Goal: Task Accomplishment & Management: Use online tool/utility

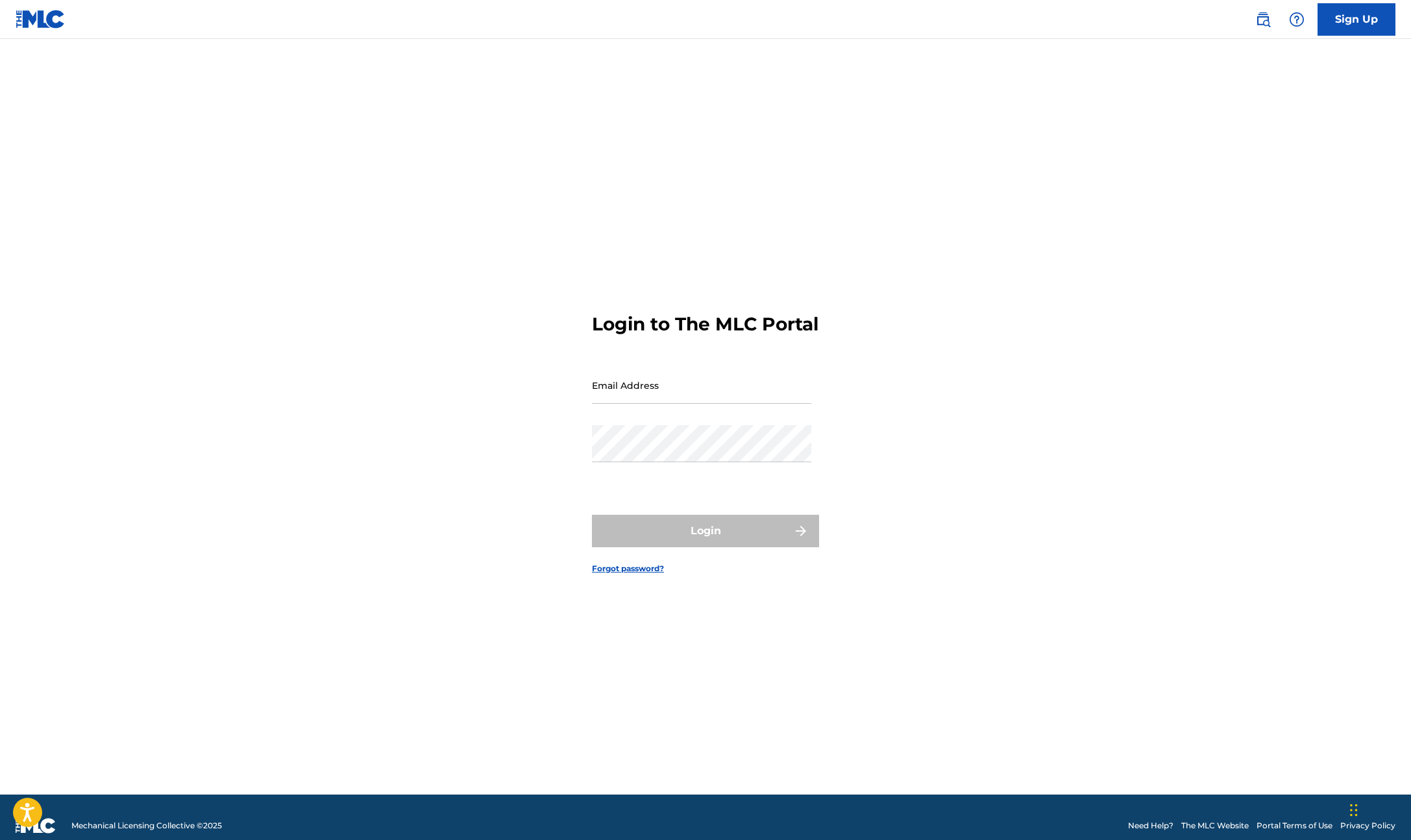
type input "[PERSON_NAME][EMAIL_ADDRESS][DOMAIN_NAME]"
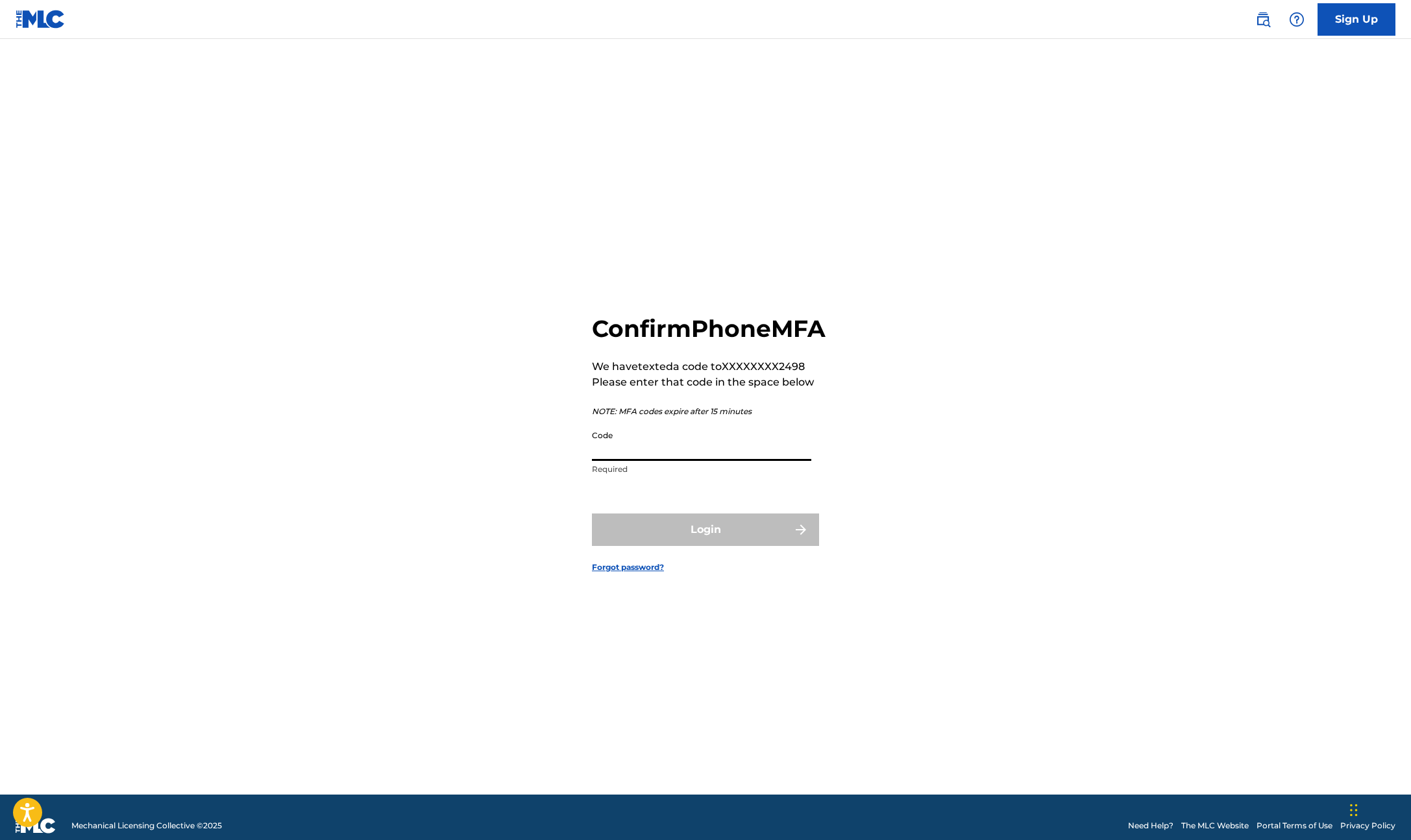
click at [621, 461] on input "Code" at bounding box center [702, 442] width 220 height 37
type input "675965"
click at [682, 535] on button "Login" at bounding box center [705, 528] width 227 height 32
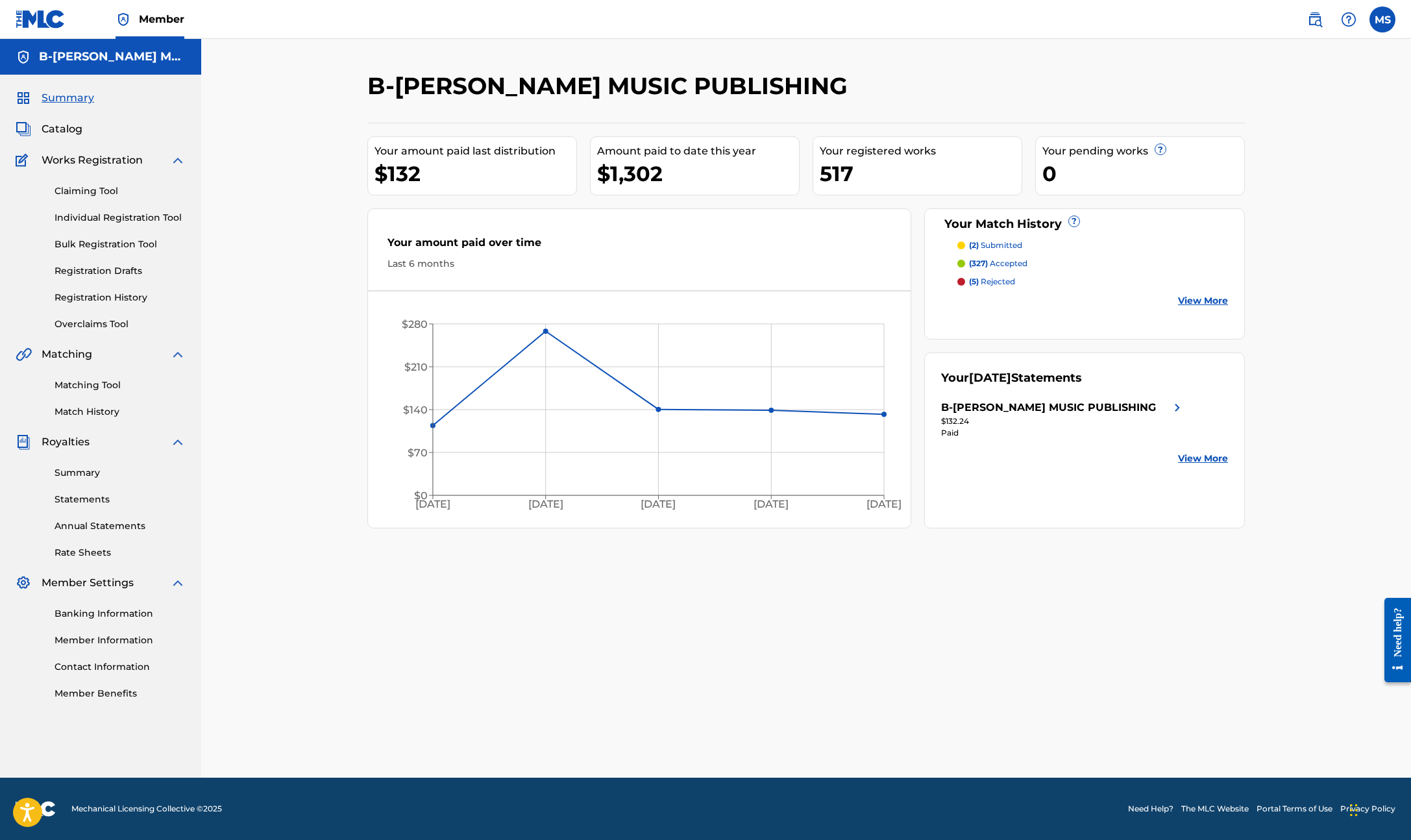
click at [91, 390] on link "Matching Tool" at bounding box center [120, 385] width 131 height 14
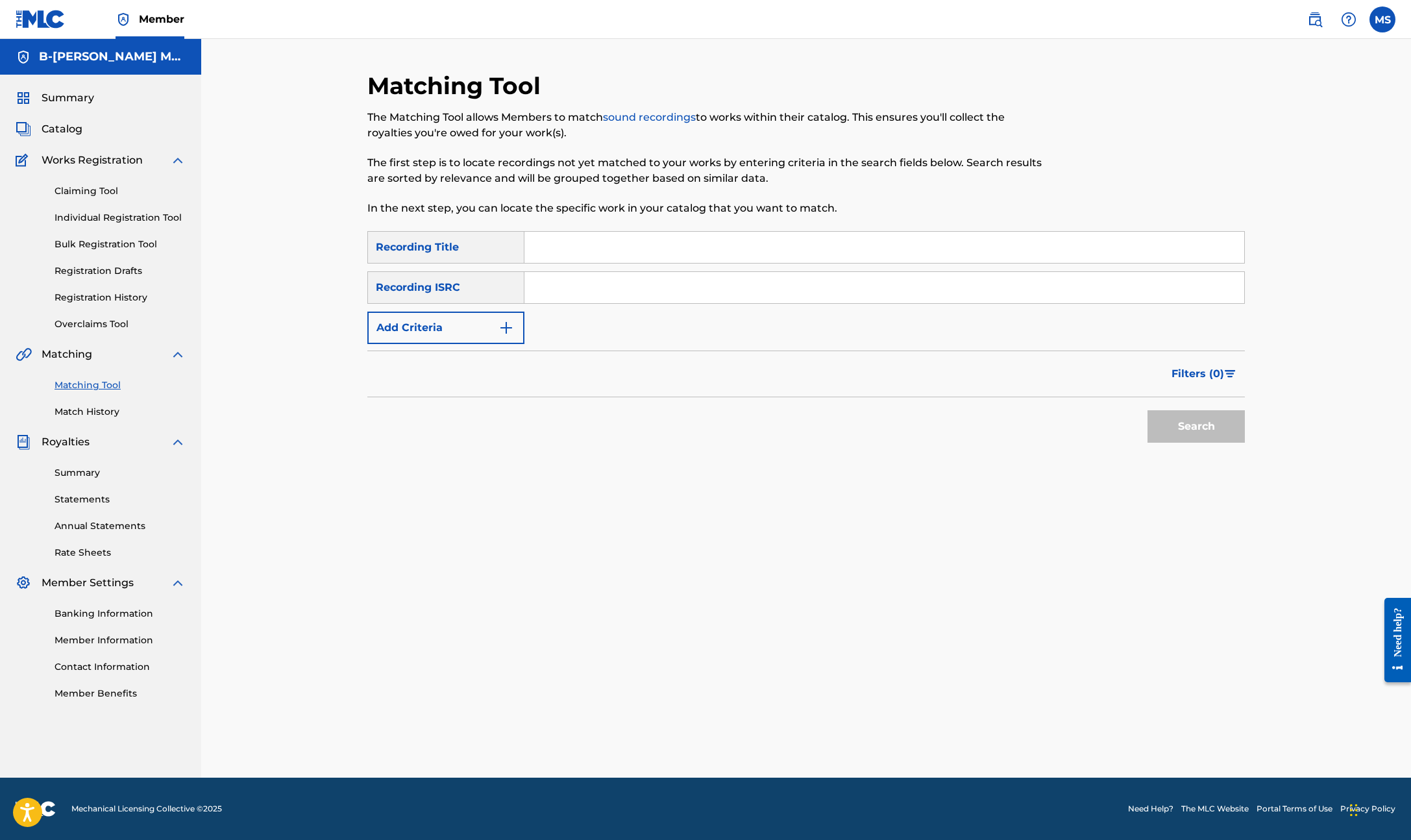
click at [560, 243] on input "Search Form" at bounding box center [885, 247] width 720 height 31
type input "Que te parece"
click at [1183, 434] on button "Search" at bounding box center [1197, 426] width 98 height 32
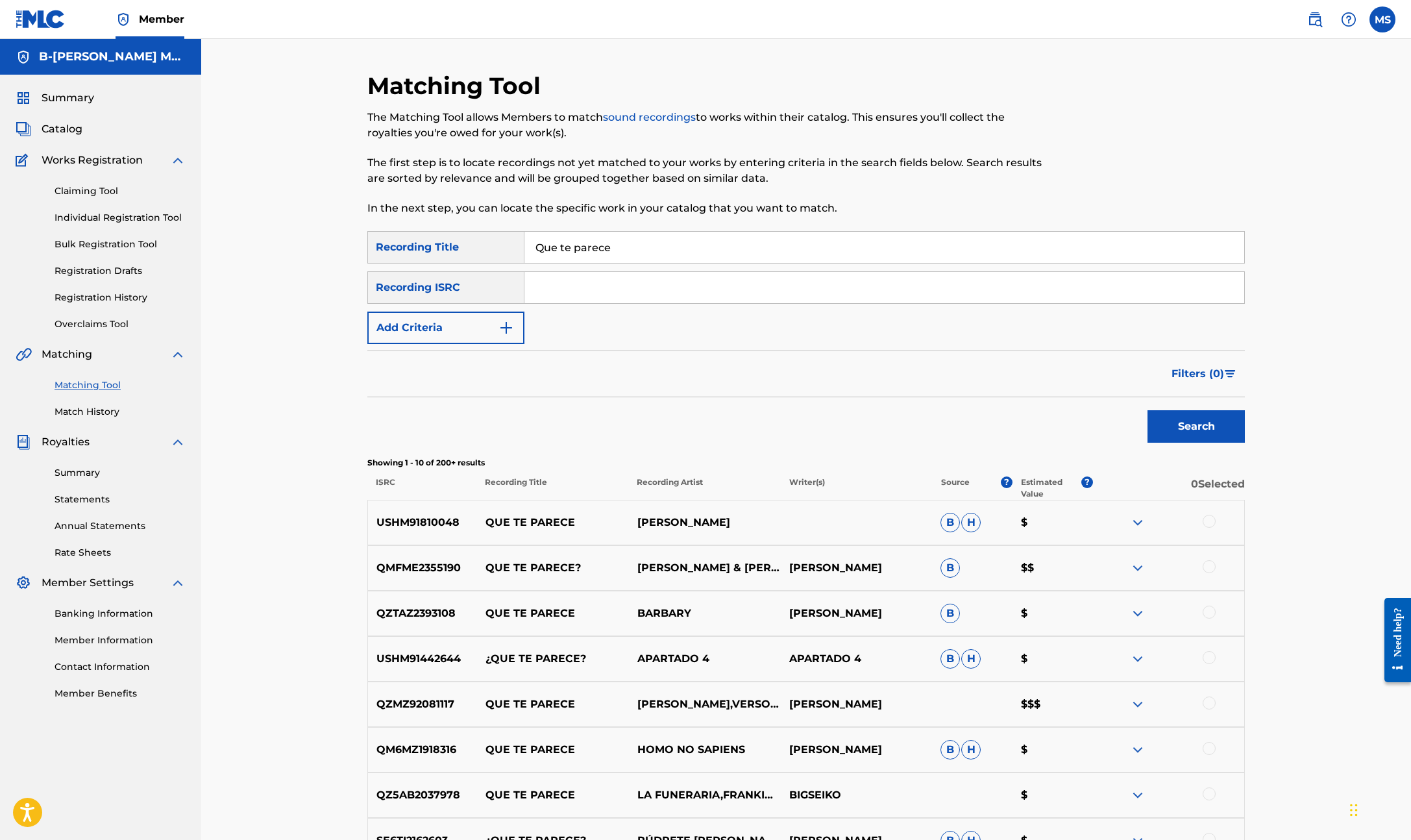
click at [478, 325] on button "Add Criteria" at bounding box center [446, 327] width 157 height 32
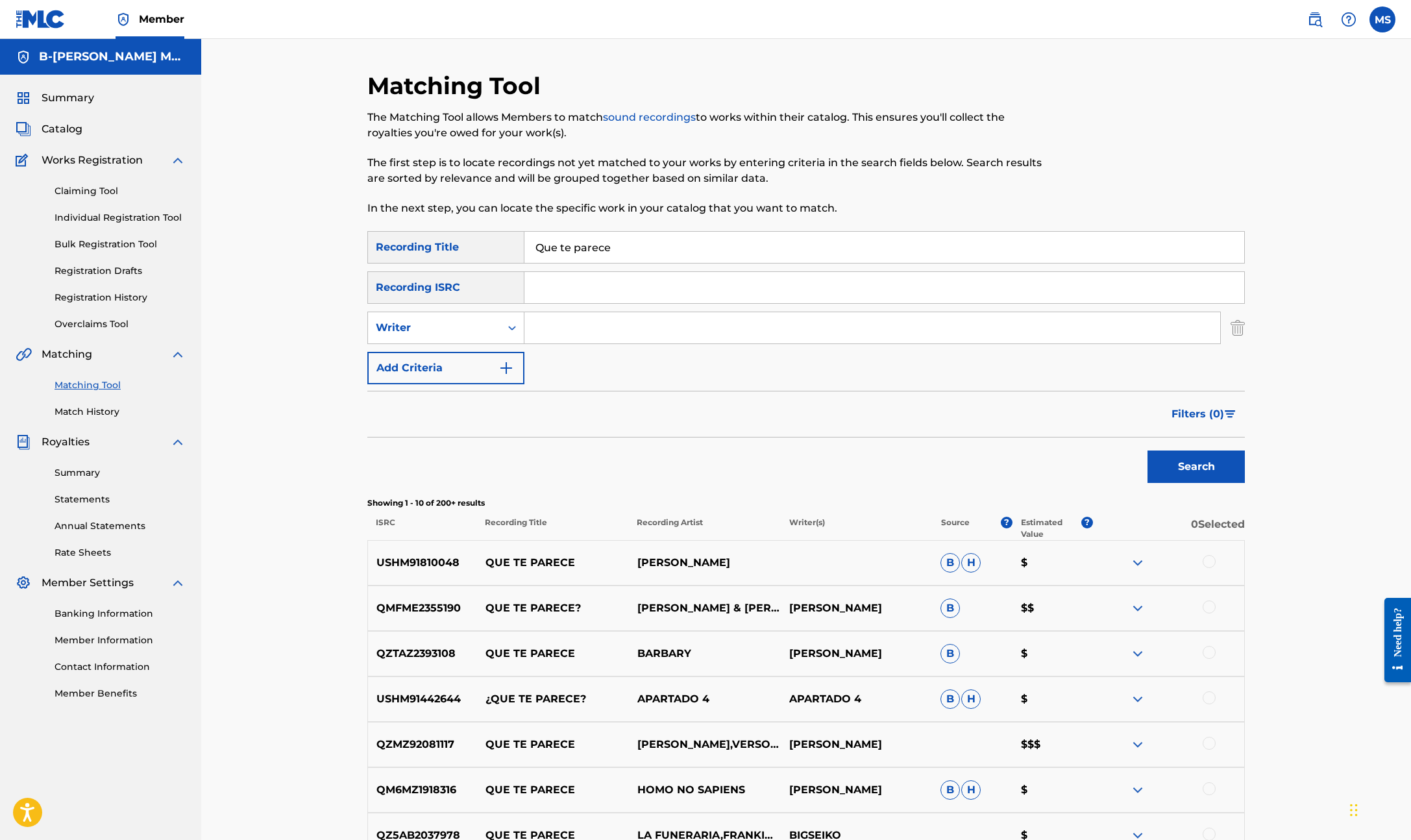
click at [574, 327] on input "Search Form" at bounding box center [872, 328] width 695 height 31
type input "[PERSON_NAME]"
click at [1171, 469] on button "Search" at bounding box center [1197, 466] width 98 height 32
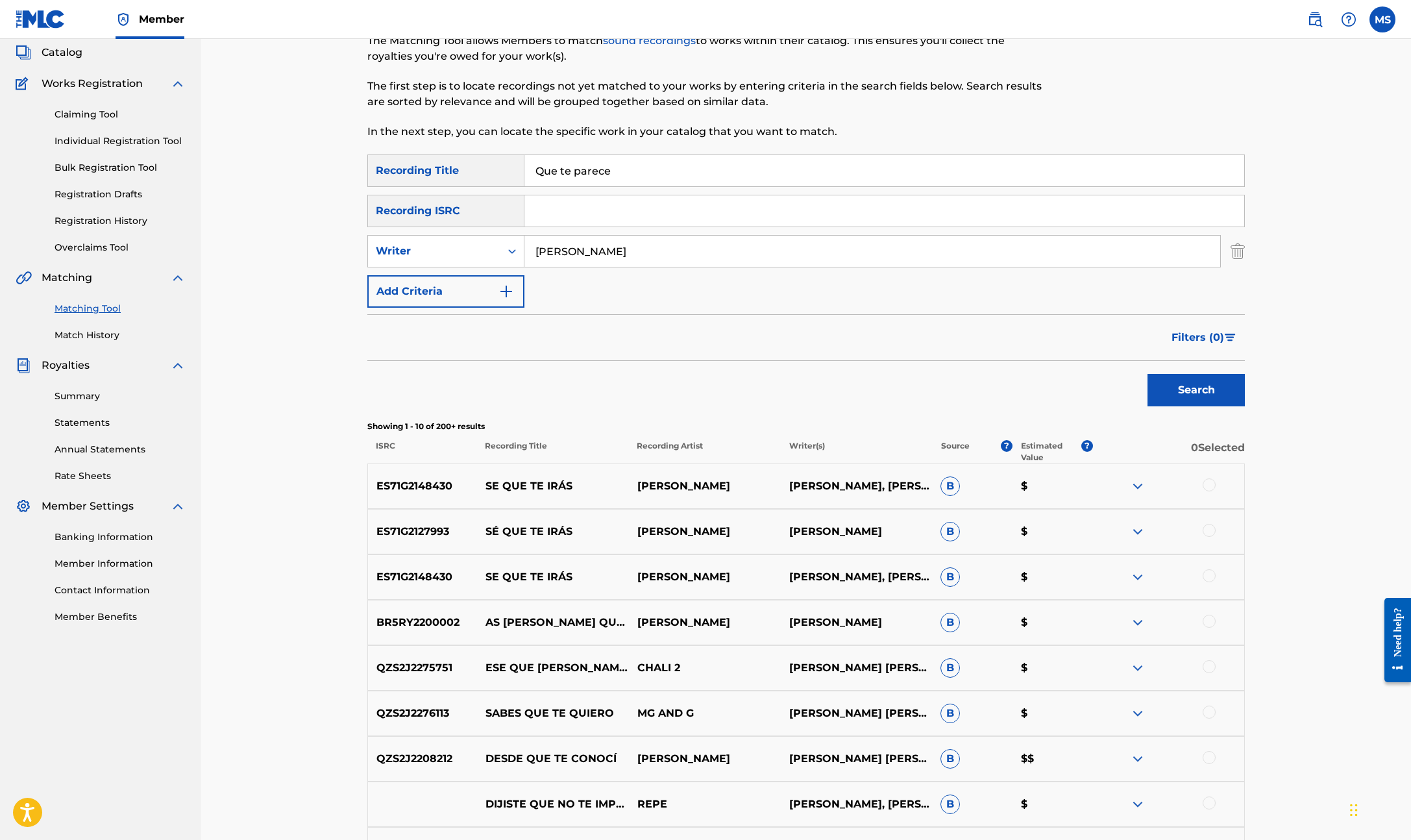
scroll to position [83, 0]
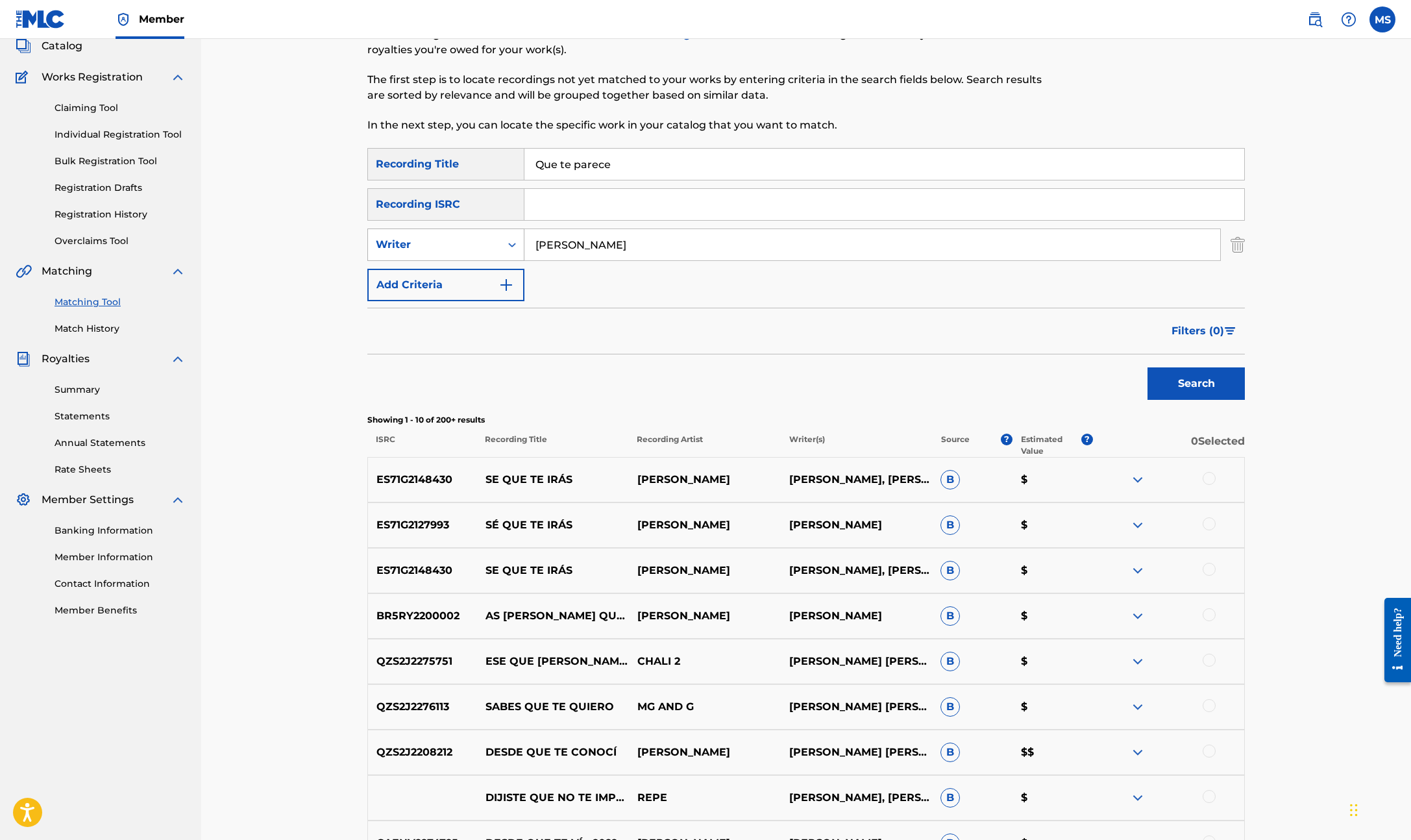
drag, startPoint x: 597, startPoint y: 246, endPoint x: 493, endPoint y: 240, distance: 104.2
click at [493, 240] on div "SearchWithCriteria1d727795-8686-4628-a636-add45d2ed877 Writer [PERSON_NAME]" at bounding box center [806, 244] width 878 height 32
click at [1148, 368] on button "Search" at bounding box center [1197, 383] width 98 height 32
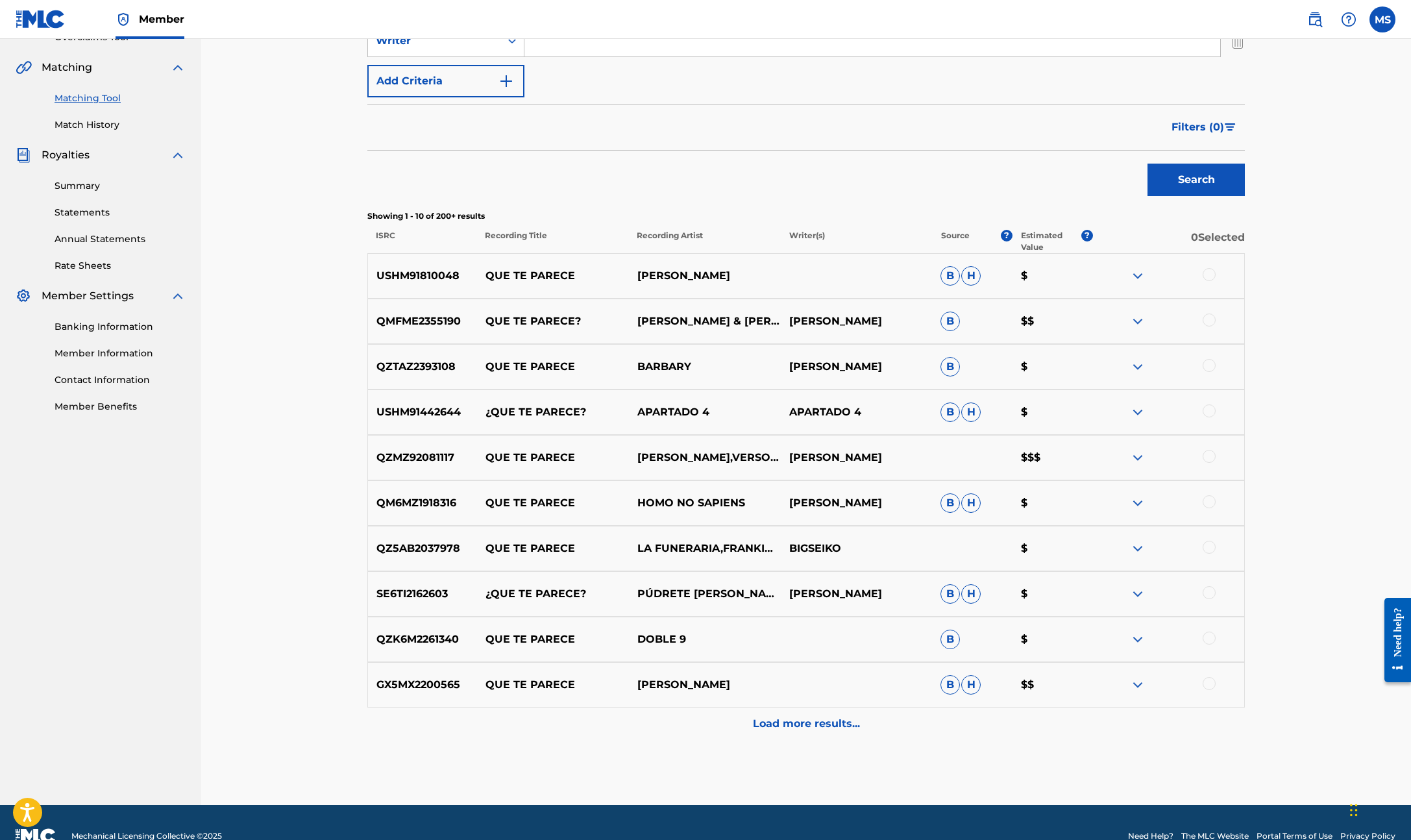
scroll to position [314, 0]
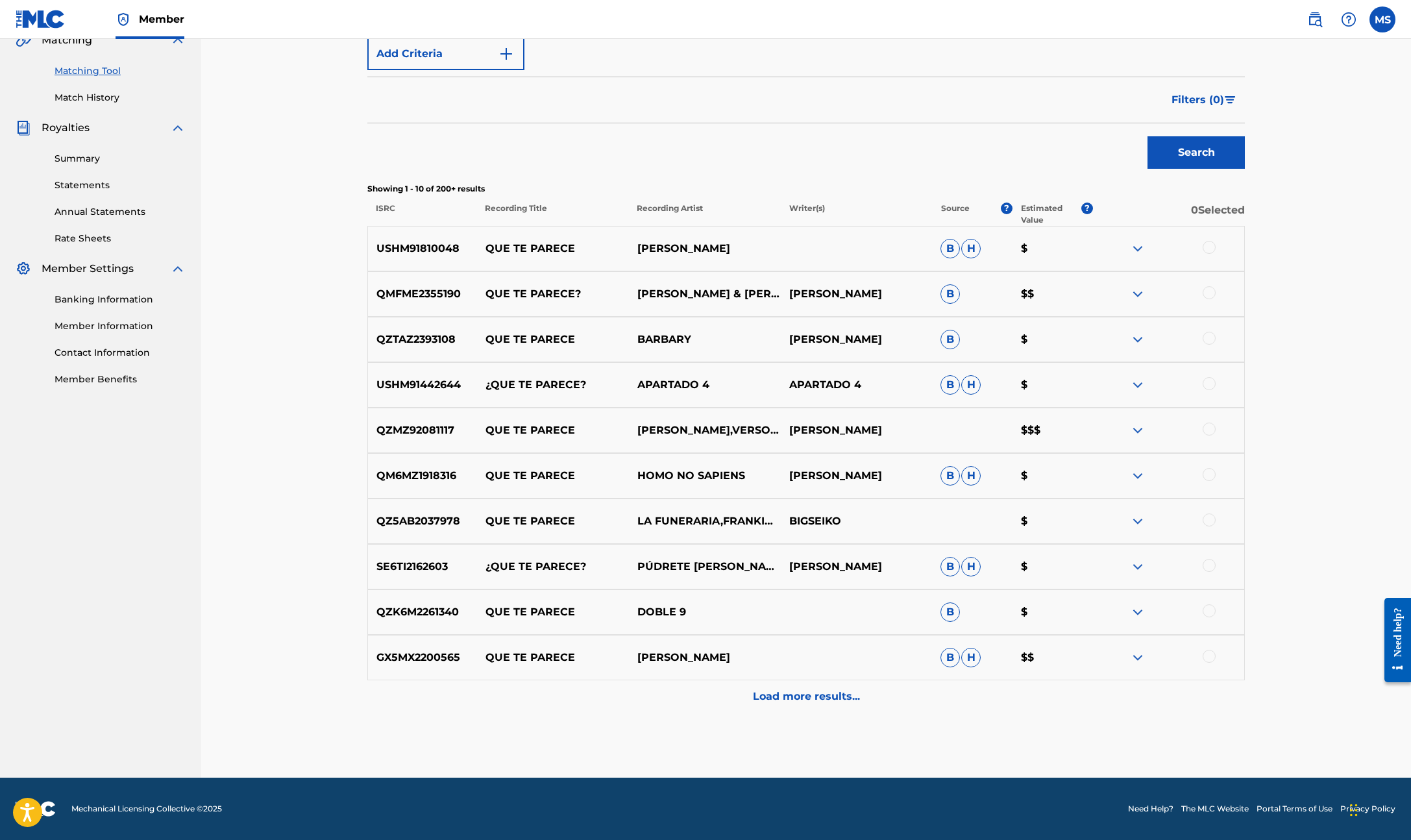
click at [811, 696] on p "Load more results..." at bounding box center [806, 696] width 107 height 16
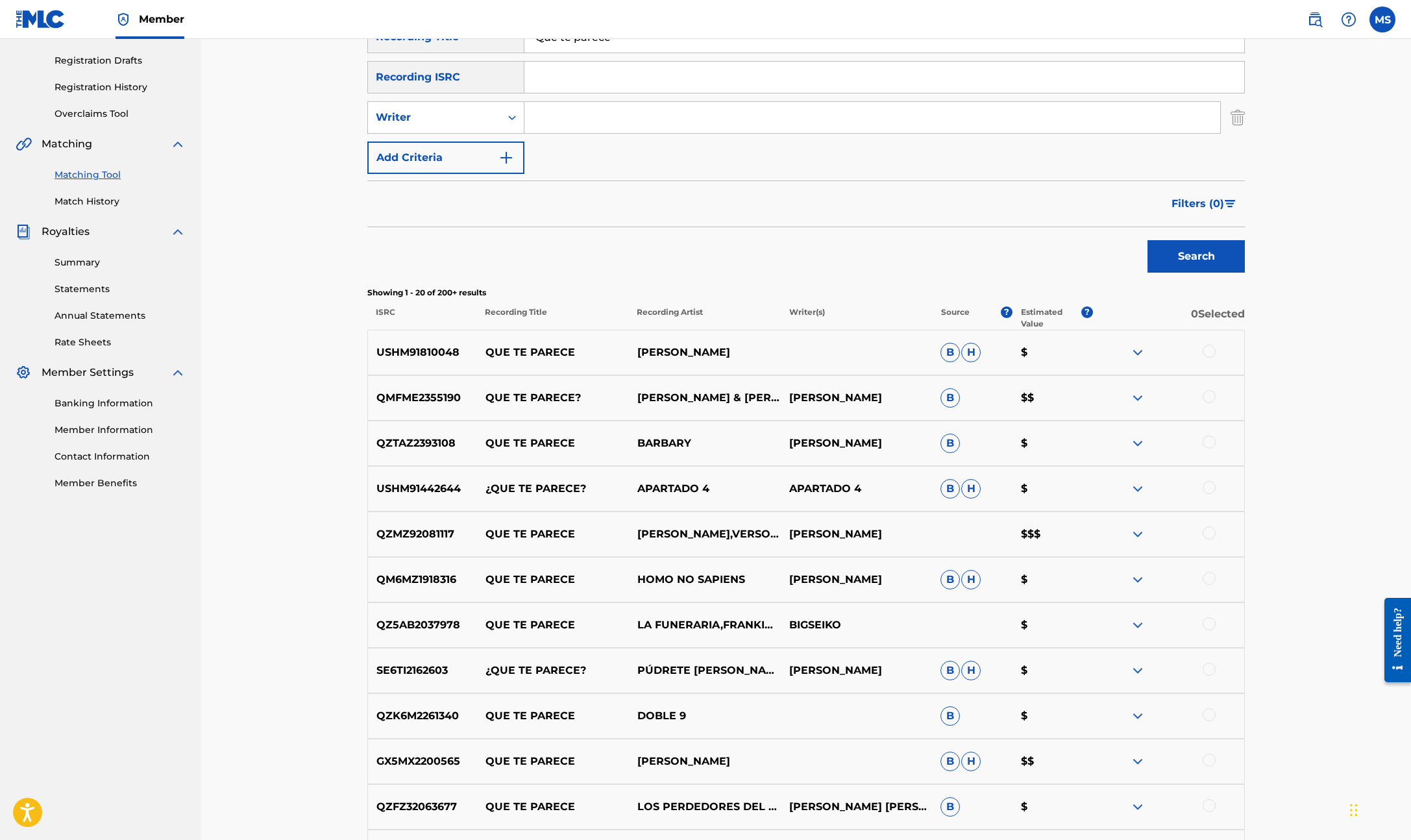
scroll to position [0, 0]
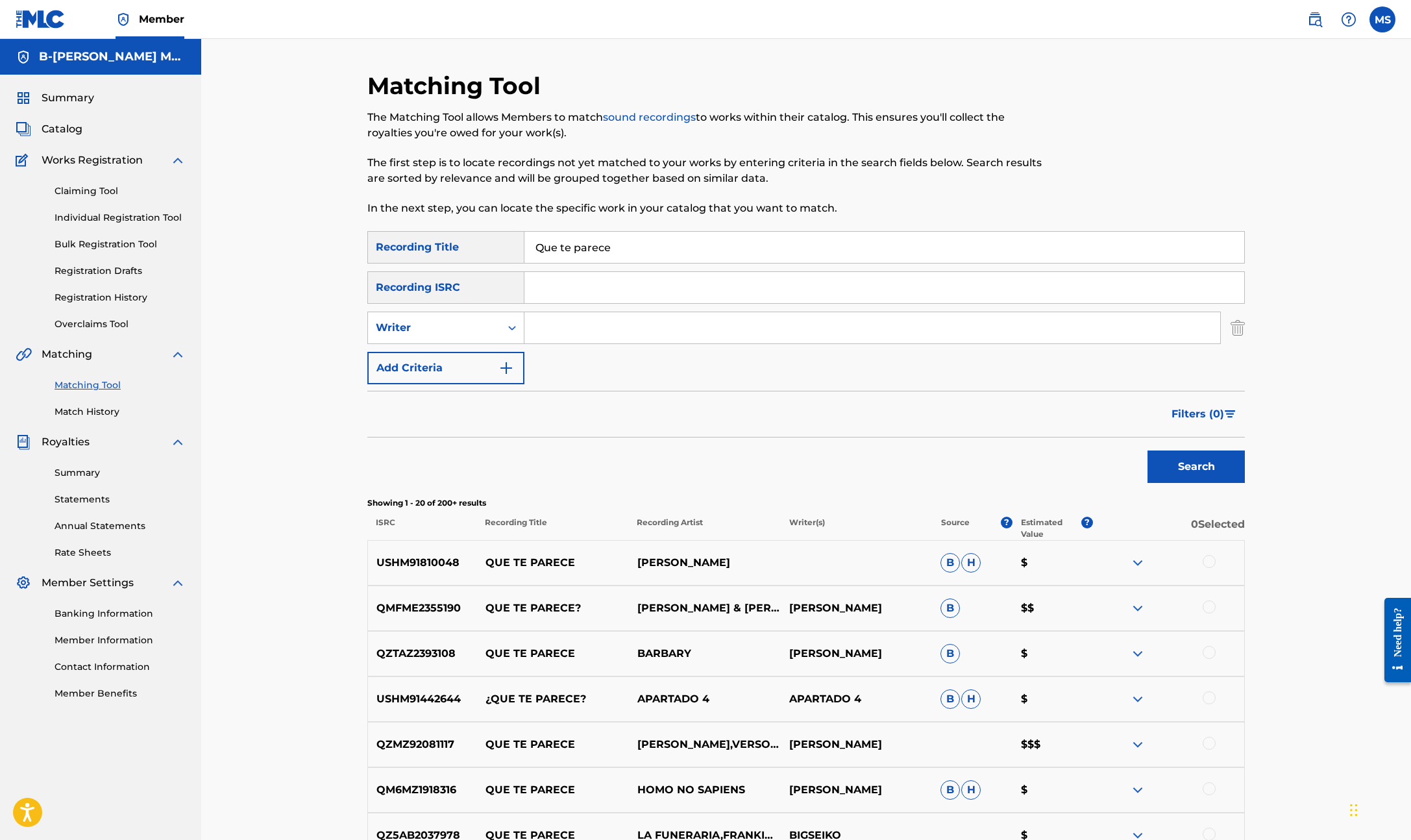
click at [463, 371] on button "Add Criteria" at bounding box center [446, 368] width 157 height 32
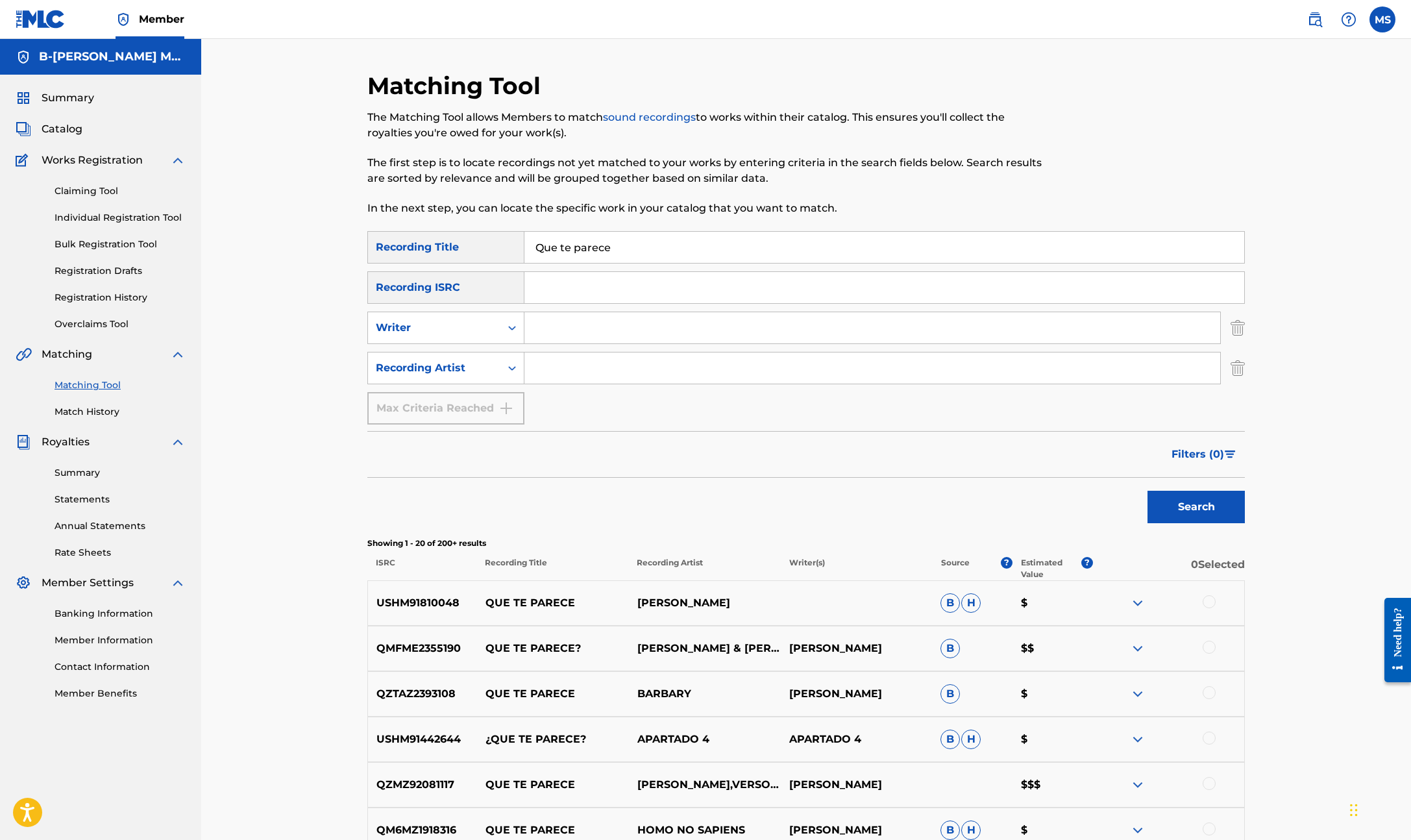
click at [573, 370] on input "Search Form" at bounding box center [872, 368] width 695 height 31
click at [1148, 491] on button "Search" at bounding box center [1197, 506] width 98 height 32
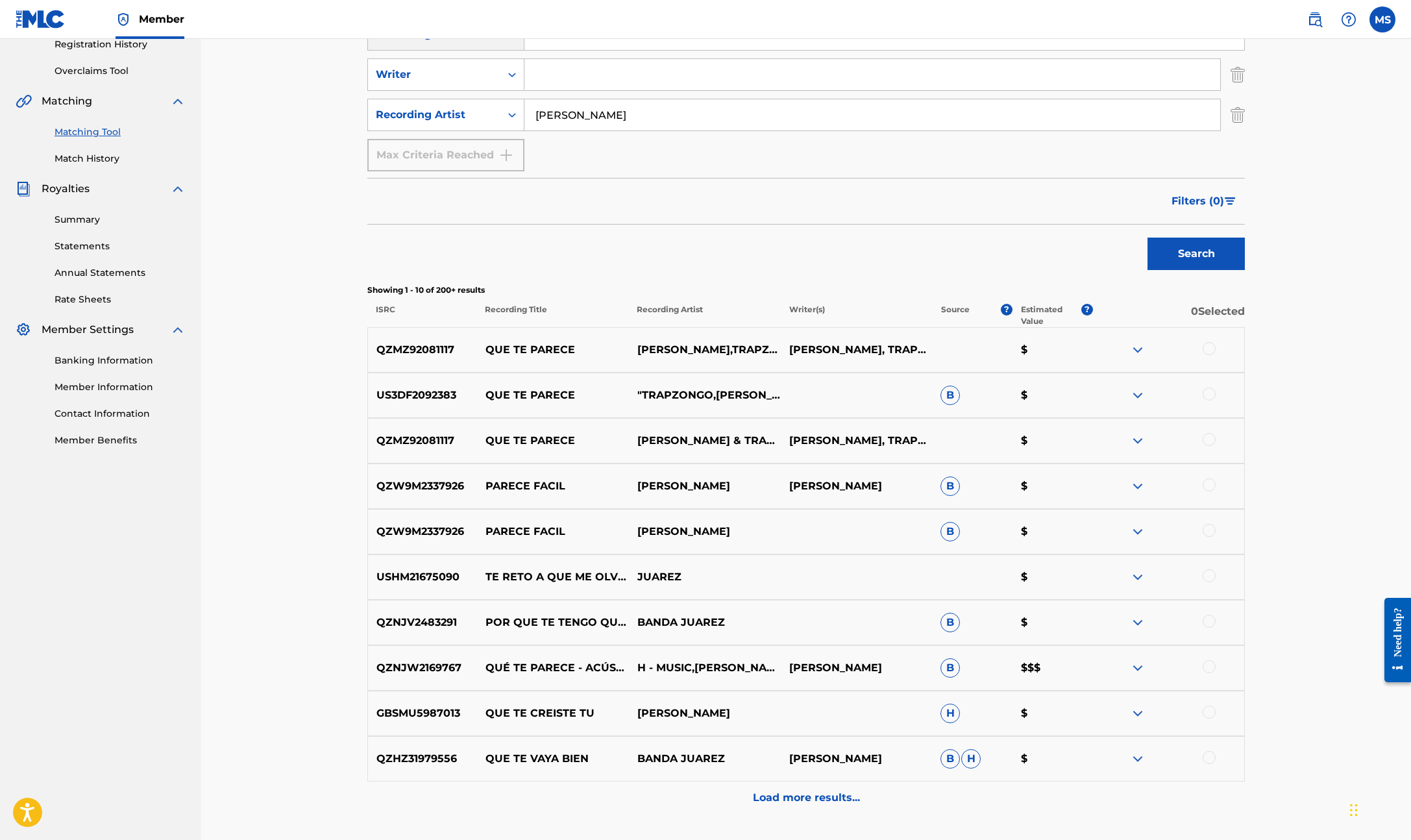
scroll to position [355, 0]
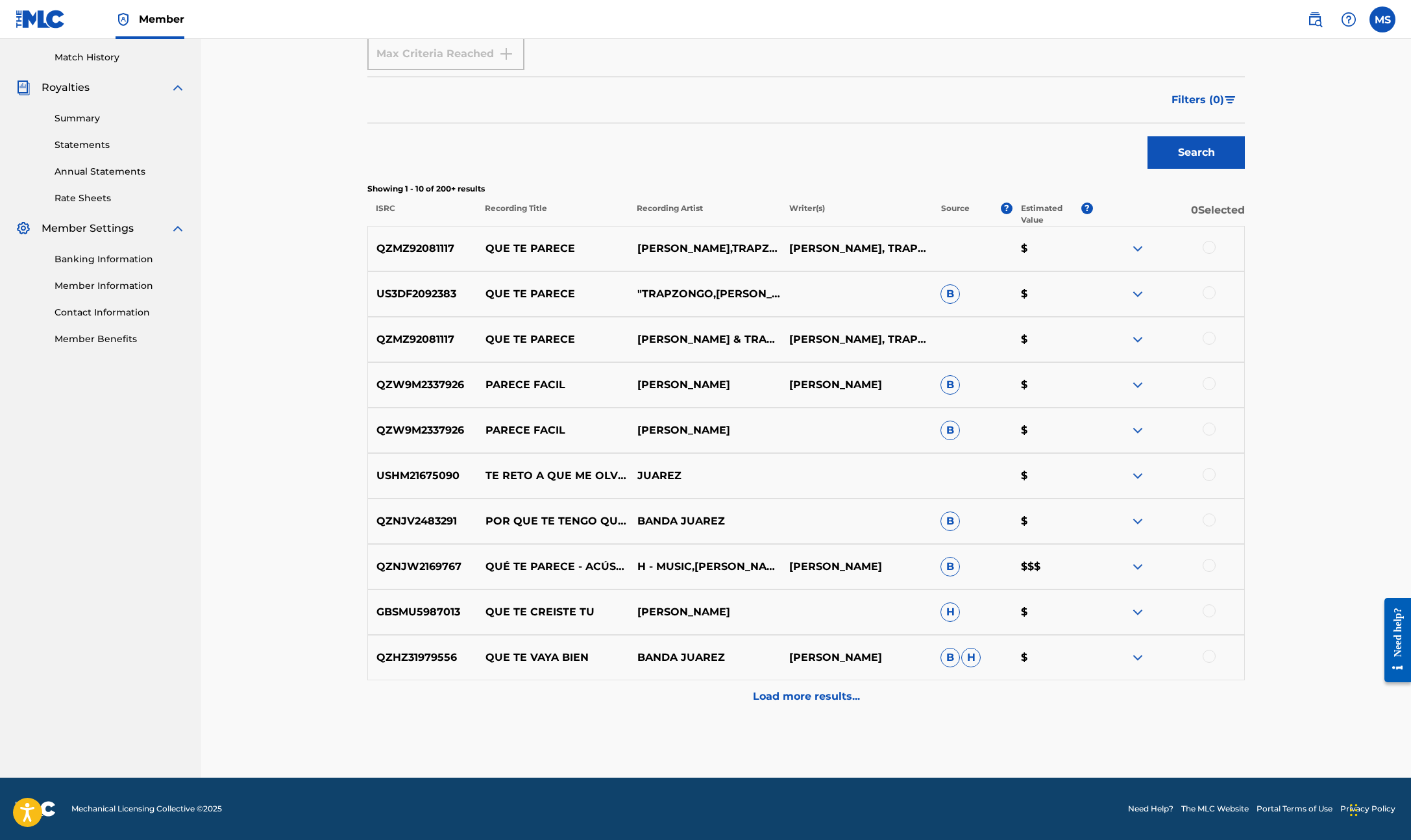
click at [784, 697] on p "Load more results..." at bounding box center [806, 696] width 107 height 16
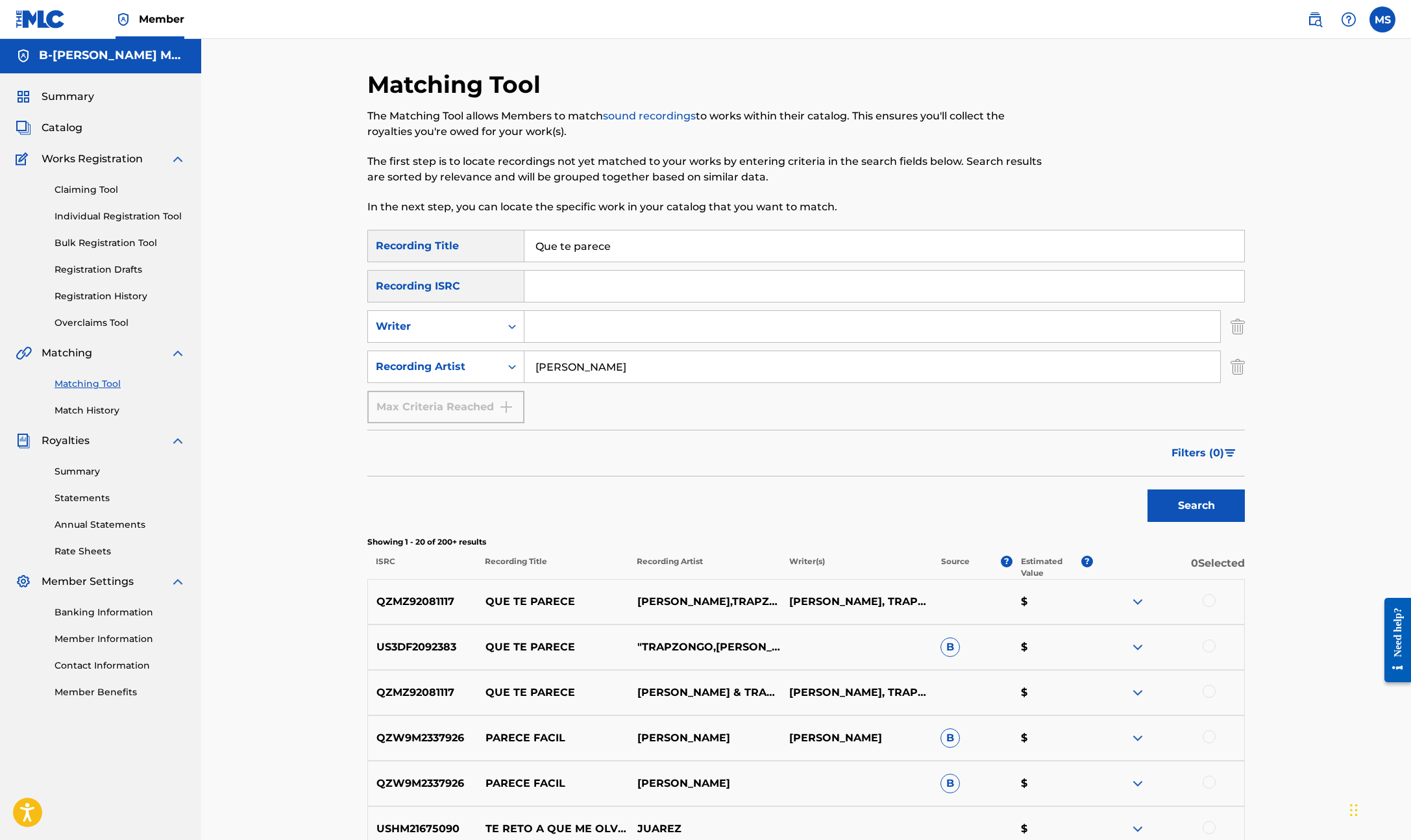
scroll to position [0, 0]
drag, startPoint x: 688, startPoint y: 365, endPoint x: 543, endPoint y: 359, distance: 145.1
click at [543, 359] on input "[PERSON_NAME]" at bounding box center [872, 368] width 695 height 31
type input "trapzongo"
click at [1148, 491] on button "Search" at bounding box center [1197, 506] width 98 height 32
